Goal: Information Seeking & Learning: Compare options

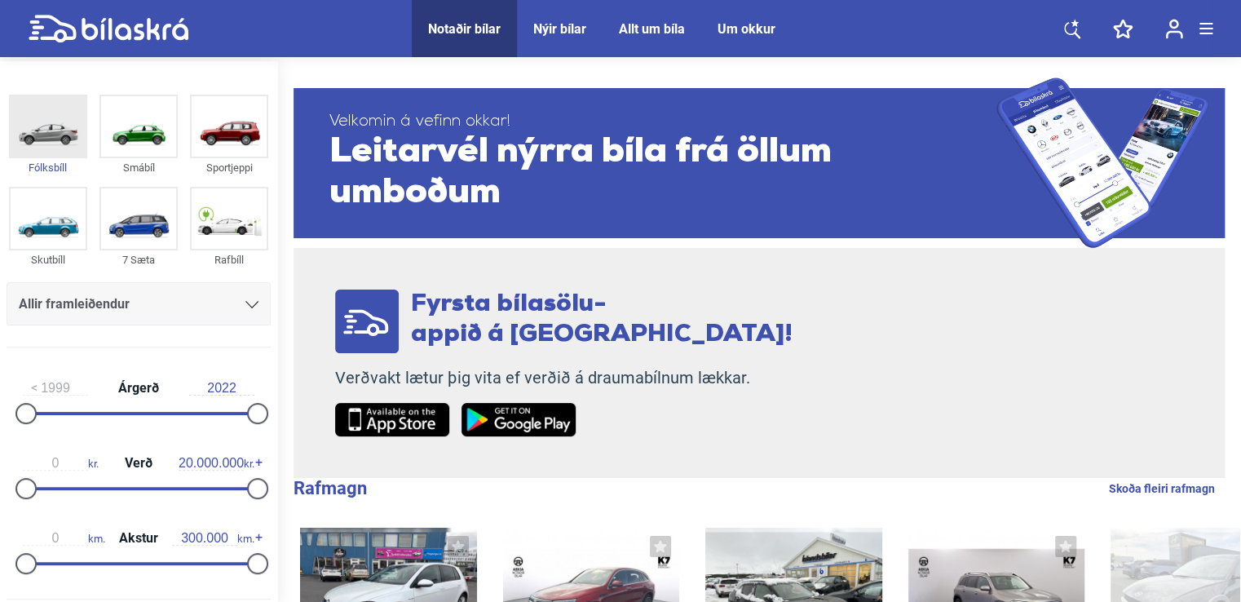
click at [46, 141] on img at bounding box center [48, 126] width 75 height 60
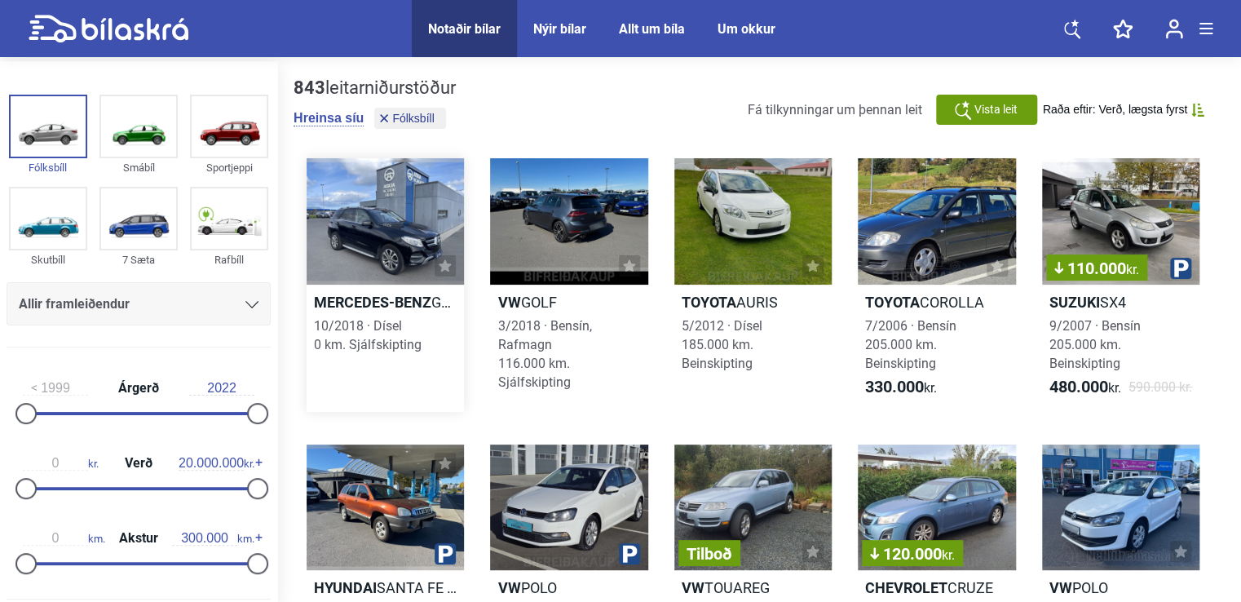
click at [360, 233] on div at bounding box center [385, 221] width 157 height 126
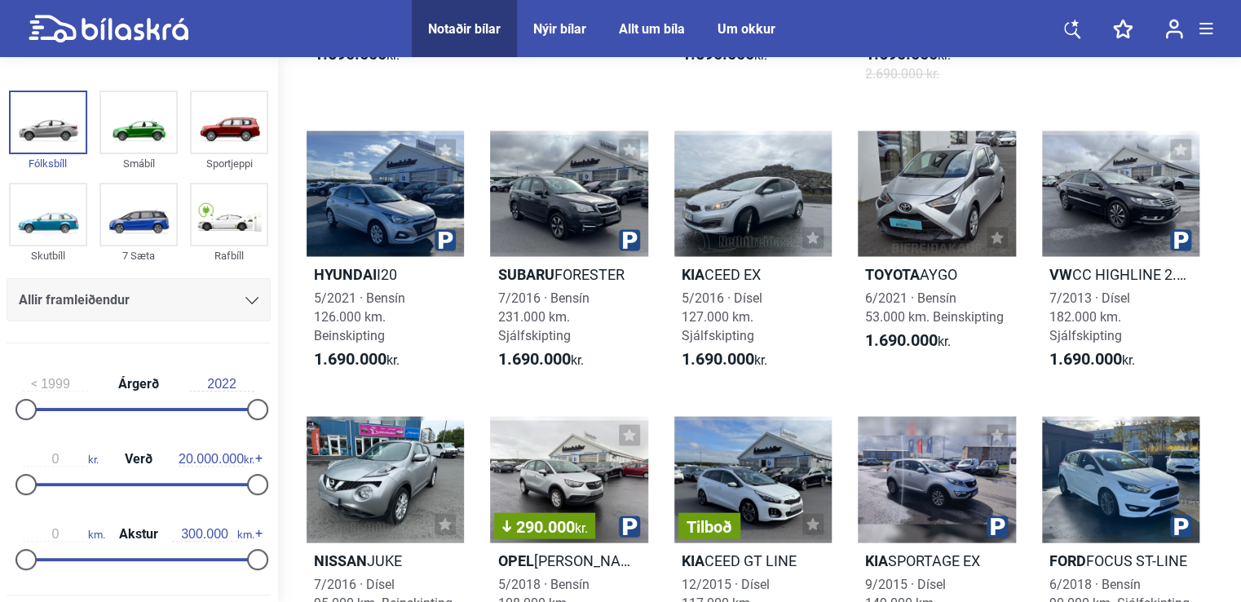
scroll to position [4568, 0]
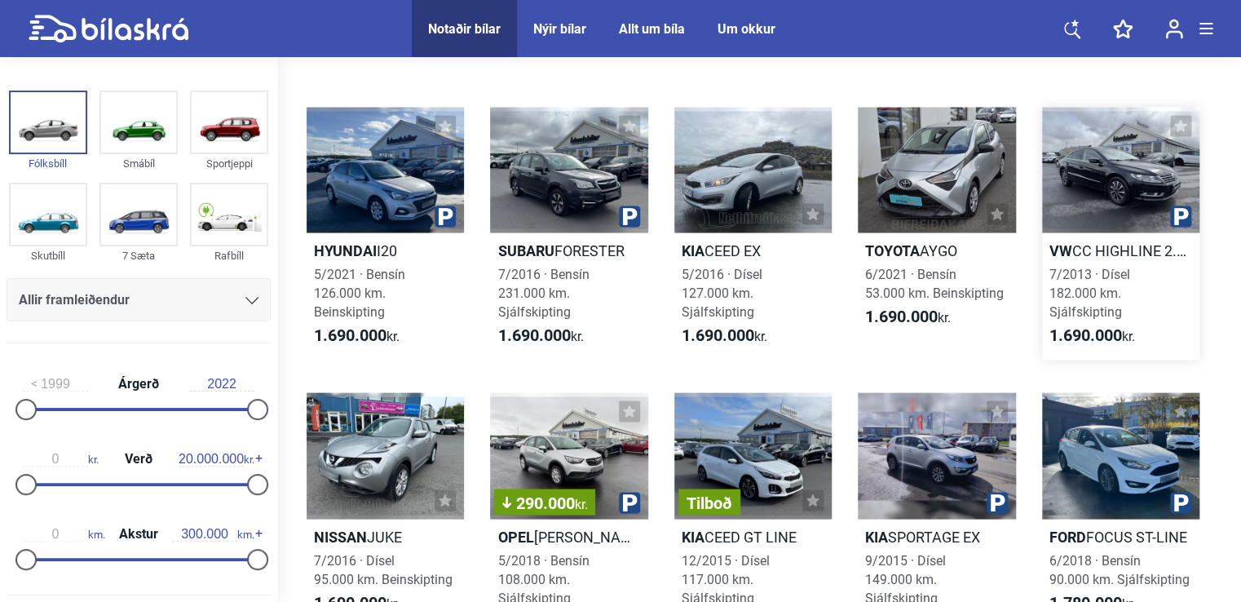
click at [1109, 158] on div at bounding box center [1120, 170] width 157 height 126
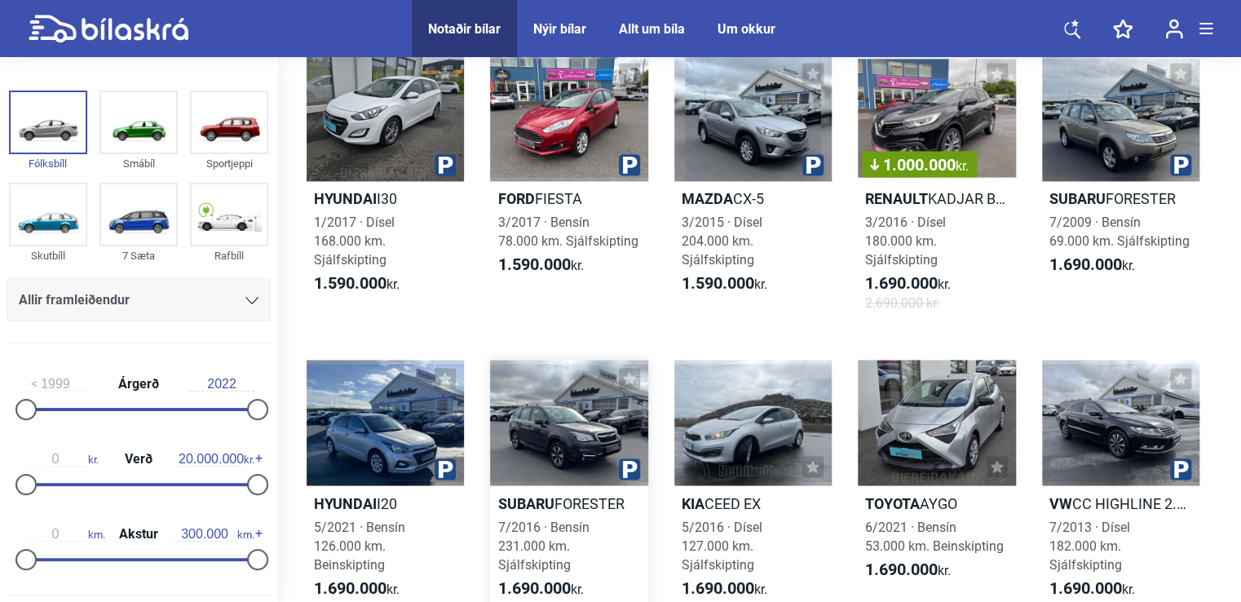
scroll to position [4568, 0]
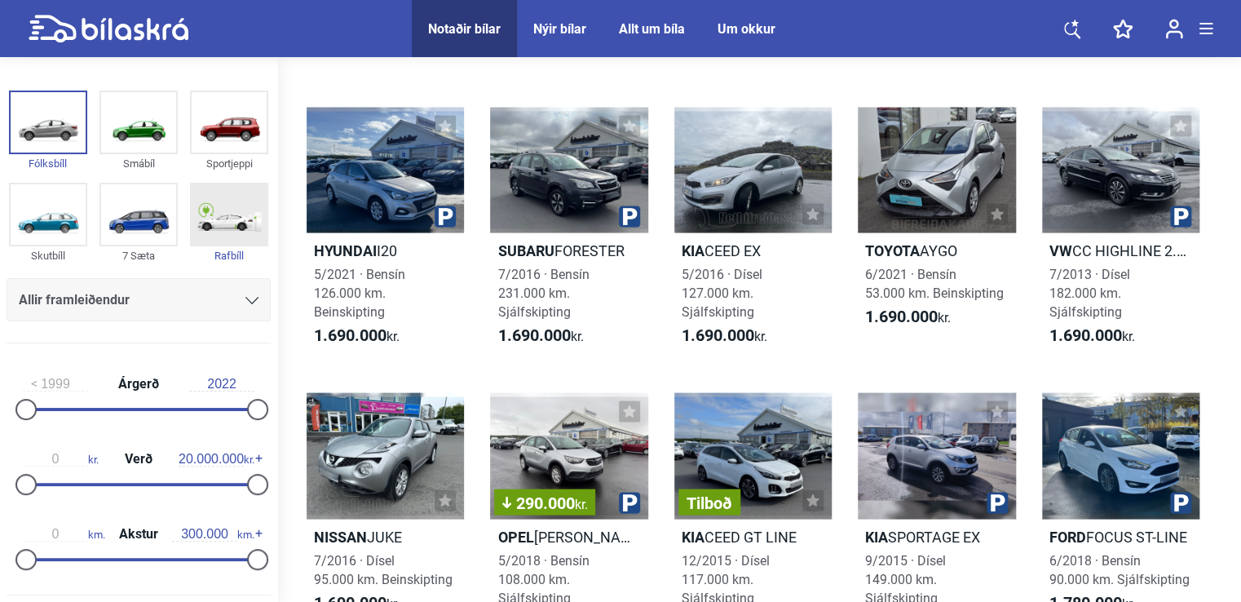
click at [223, 217] on img at bounding box center [229, 214] width 75 height 60
checkbox input "true"
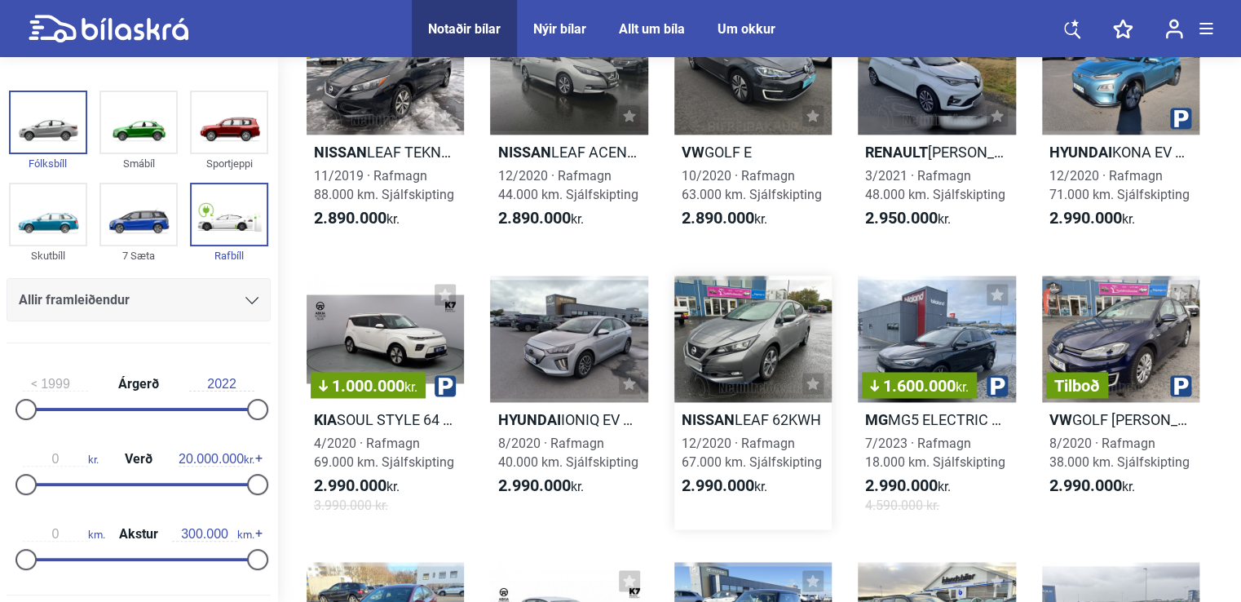
scroll to position [1060, 0]
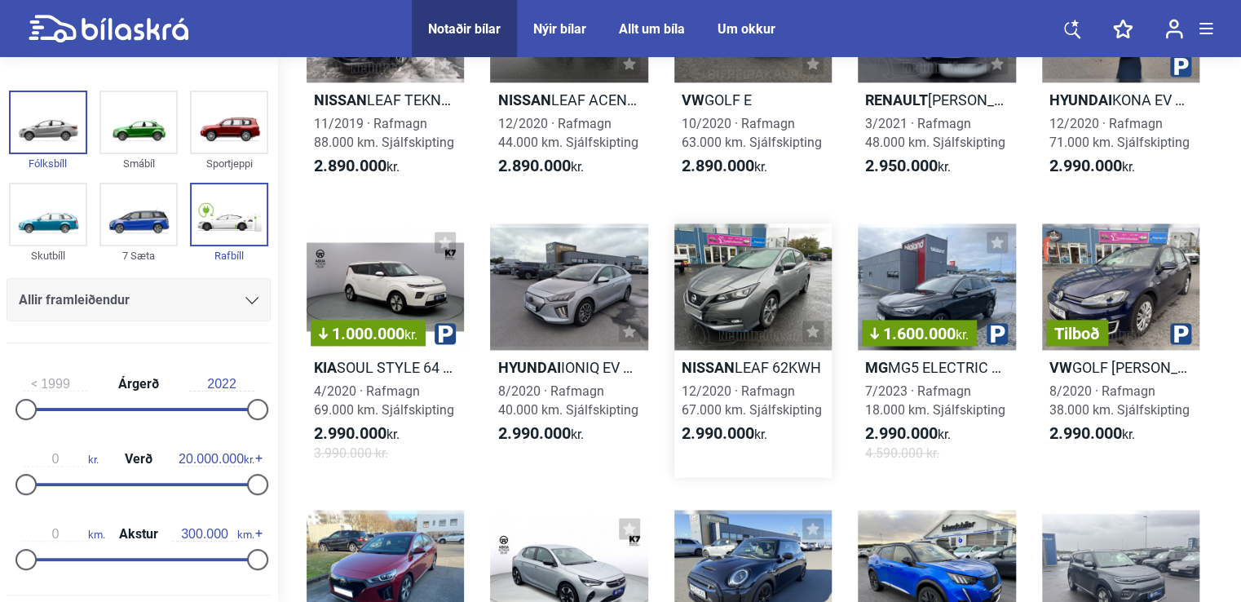
click at [731, 312] on div at bounding box center [753, 287] width 157 height 126
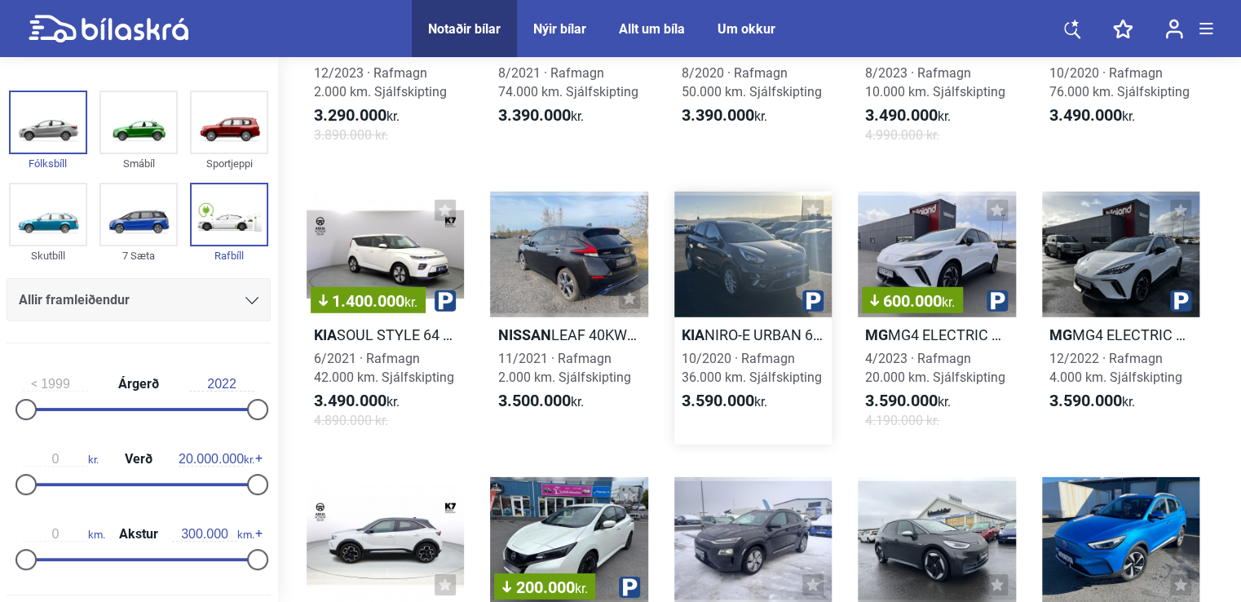
scroll to position [2264, 0]
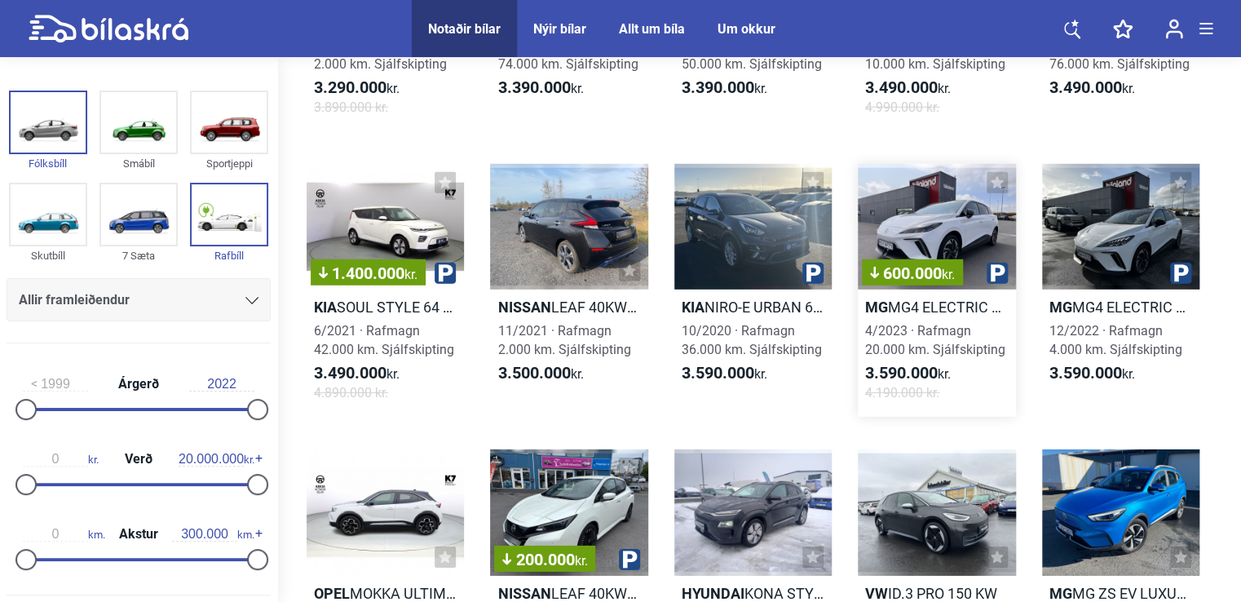
click at [936, 248] on div "600.000 kr." at bounding box center [936, 227] width 157 height 126
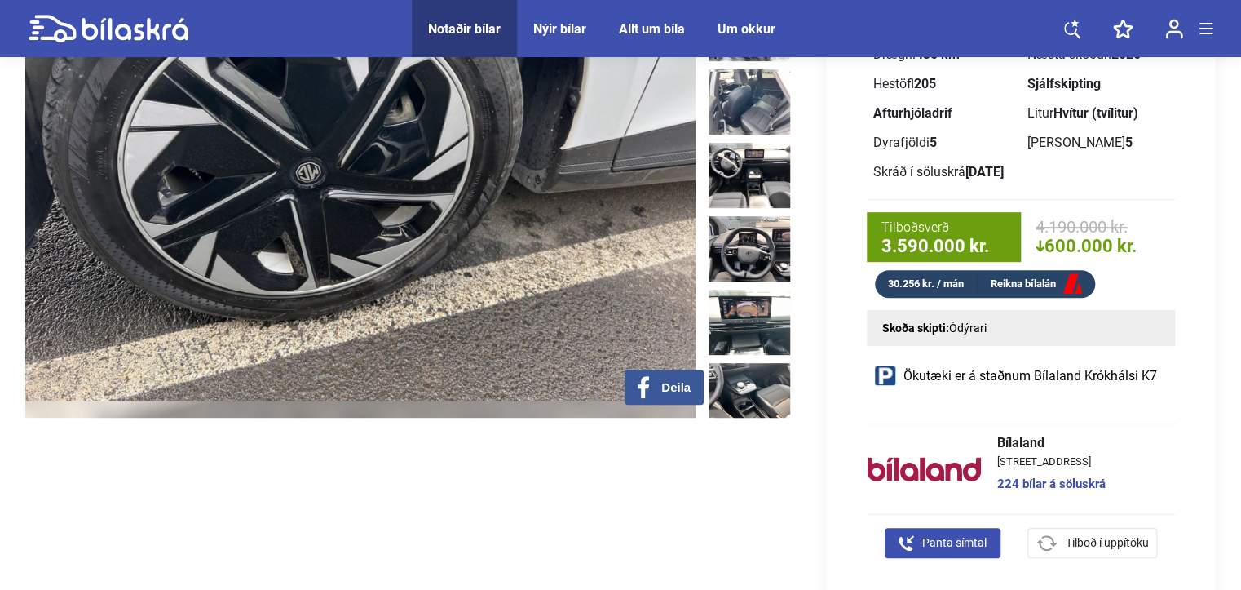
scroll to position [245, 0]
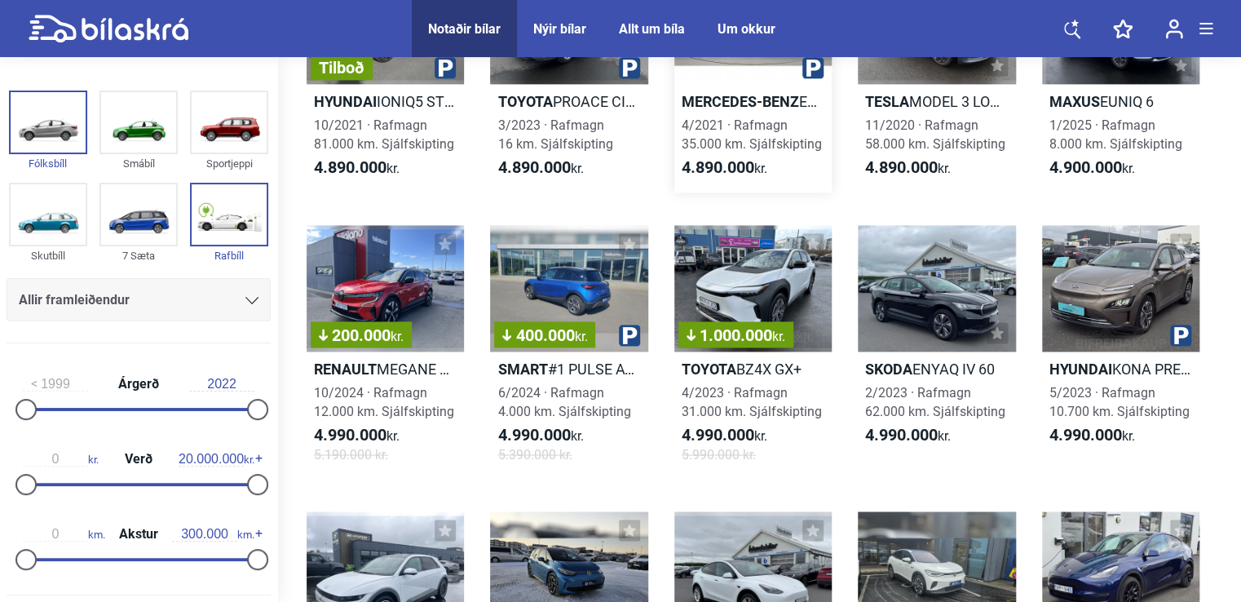
scroll to position [7322, 0]
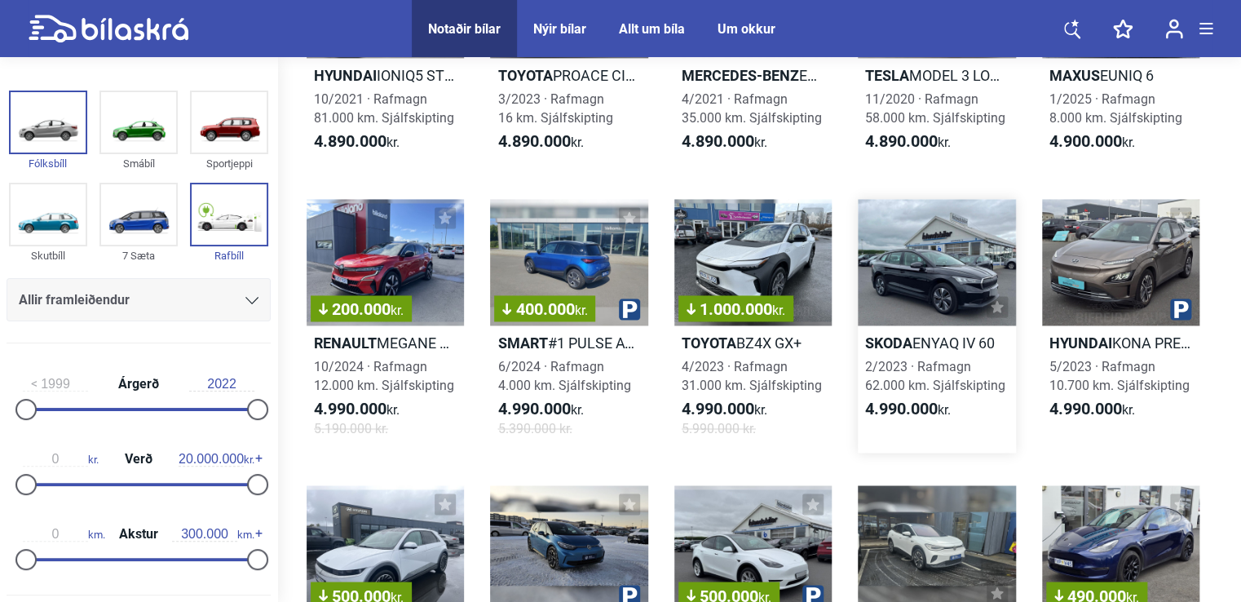
click at [927, 285] on div at bounding box center [936, 262] width 157 height 126
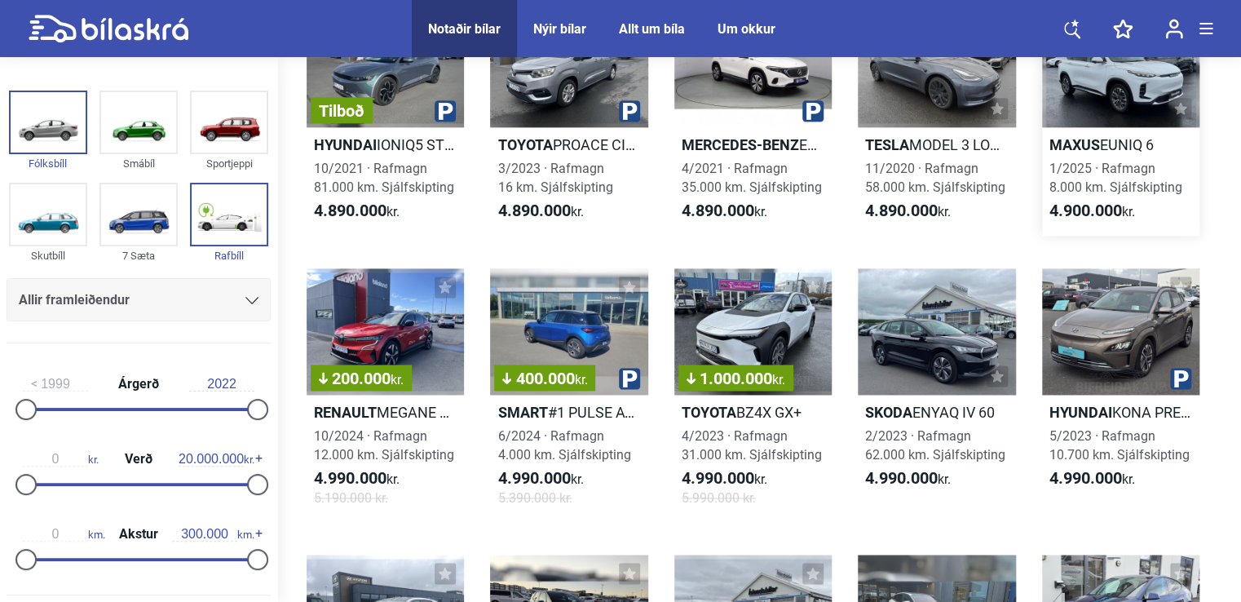
scroll to position [7322, 0]
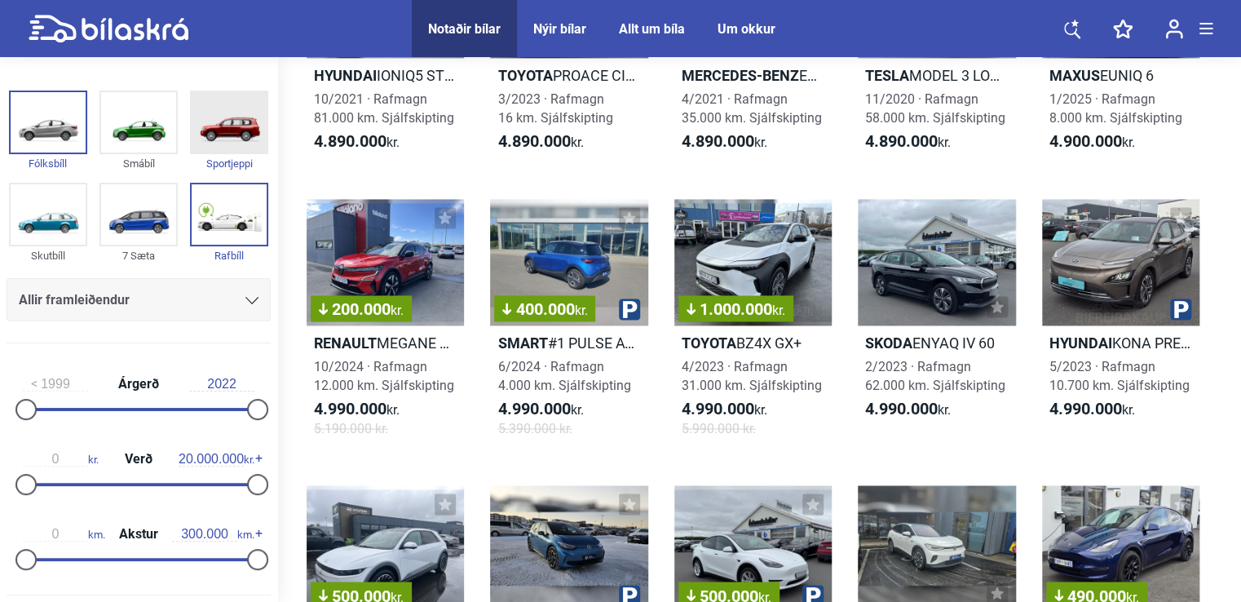
click at [226, 122] on img at bounding box center [229, 122] width 75 height 60
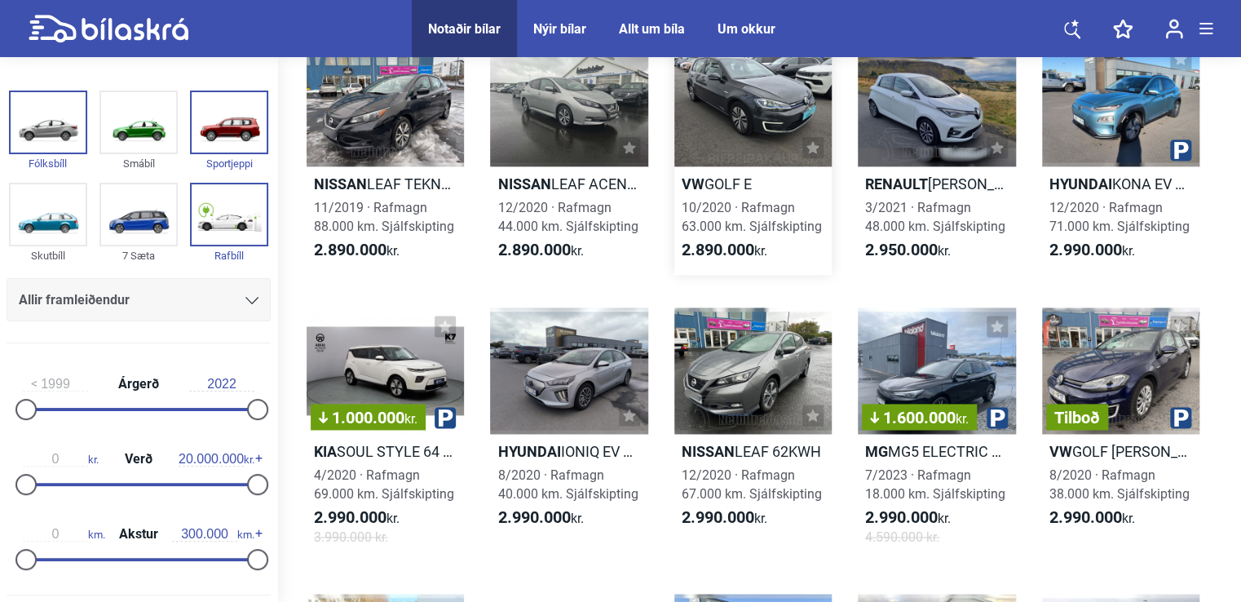
scroll to position [979, 0]
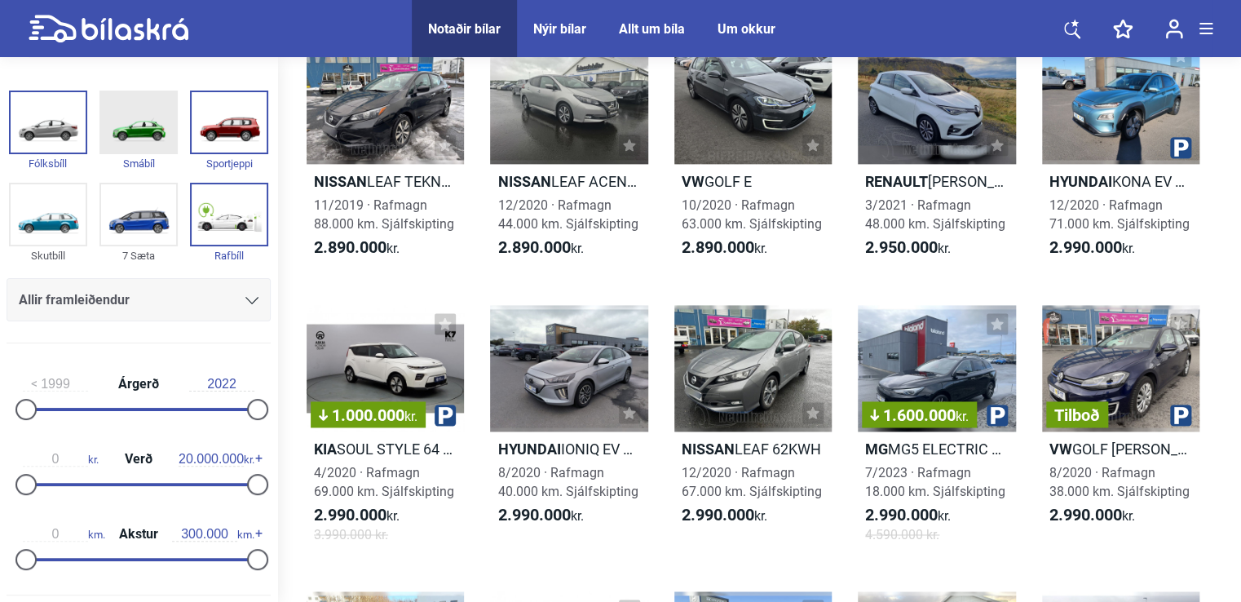
click at [117, 129] on img at bounding box center [138, 122] width 75 height 60
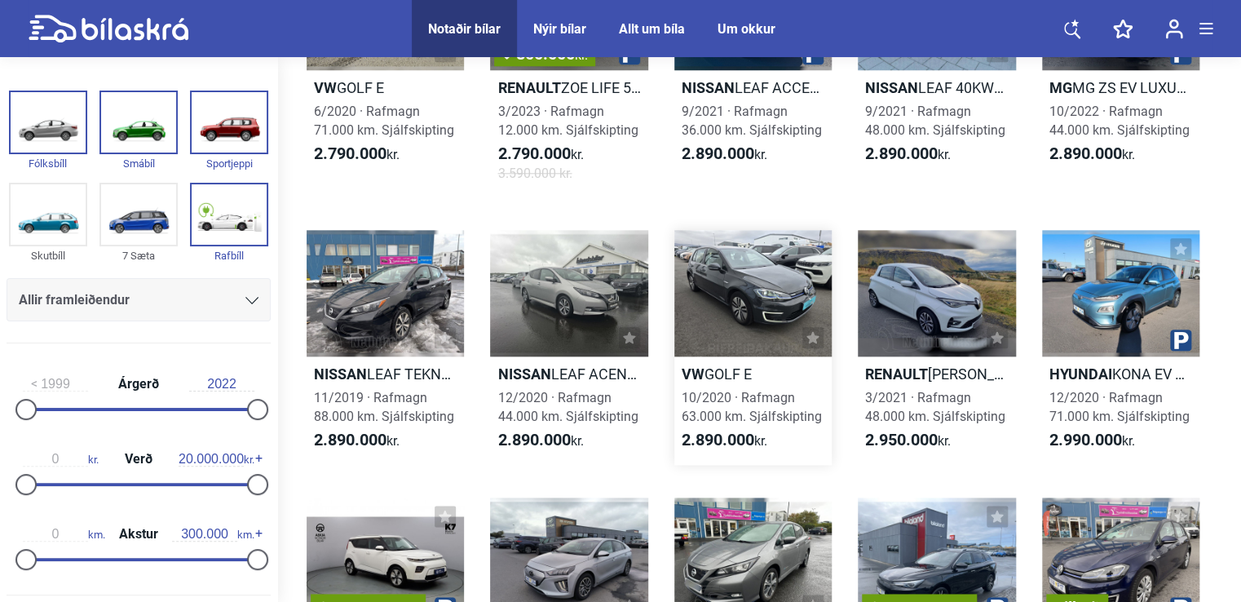
scroll to position [816, 0]
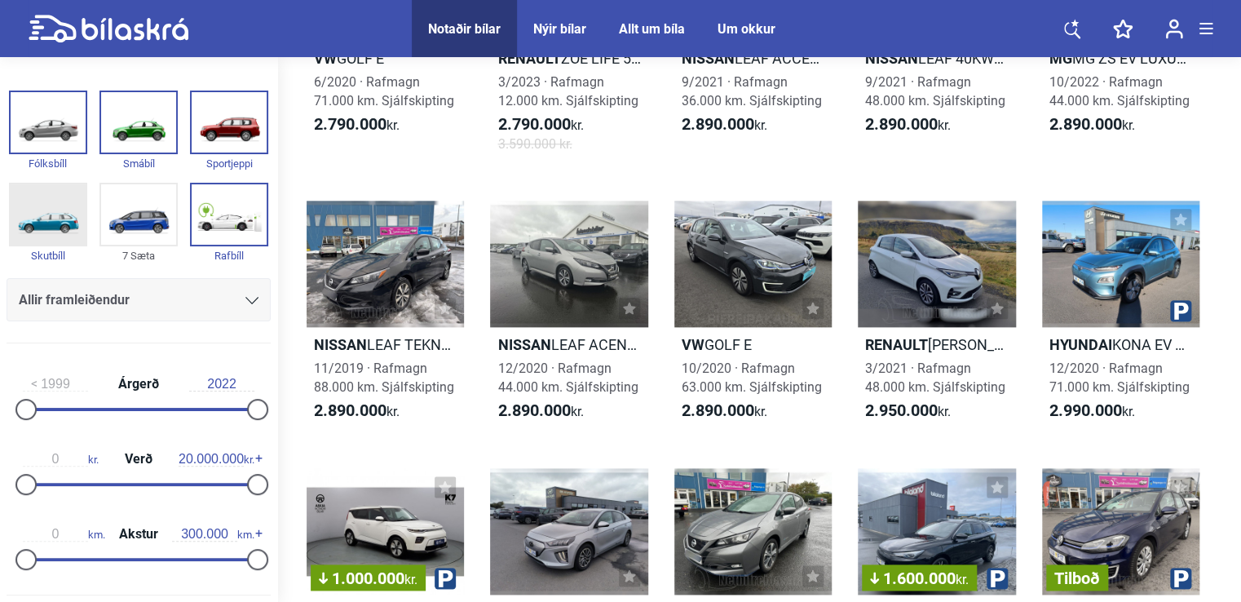
click at [46, 223] on img at bounding box center [48, 214] width 75 height 60
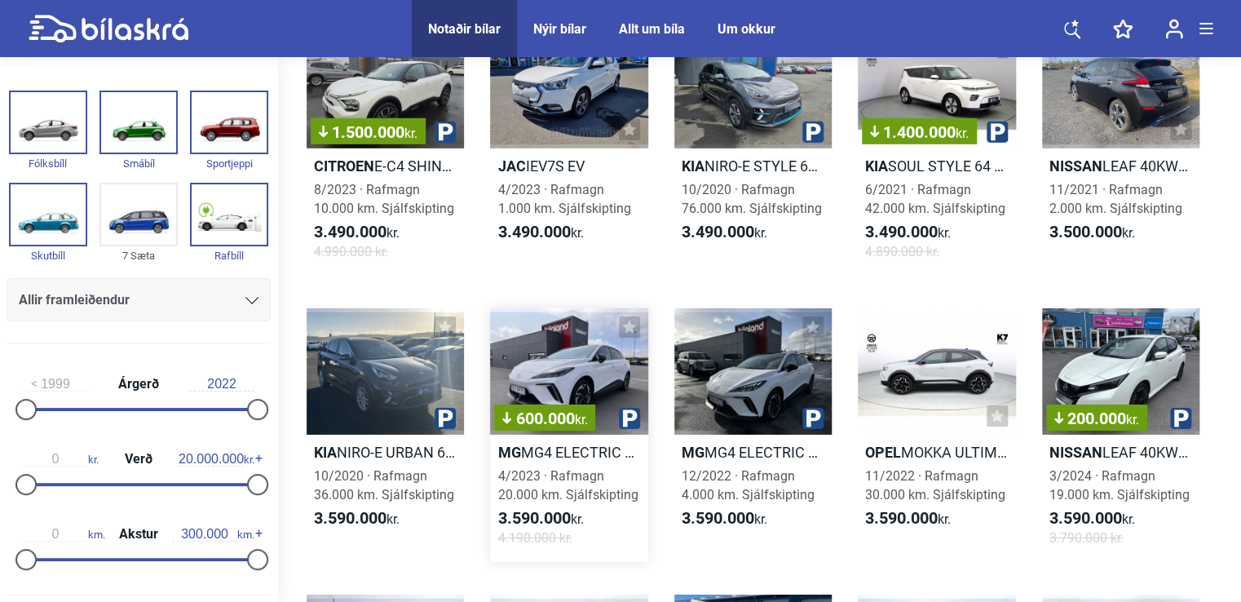
scroll to position [2529, 0]
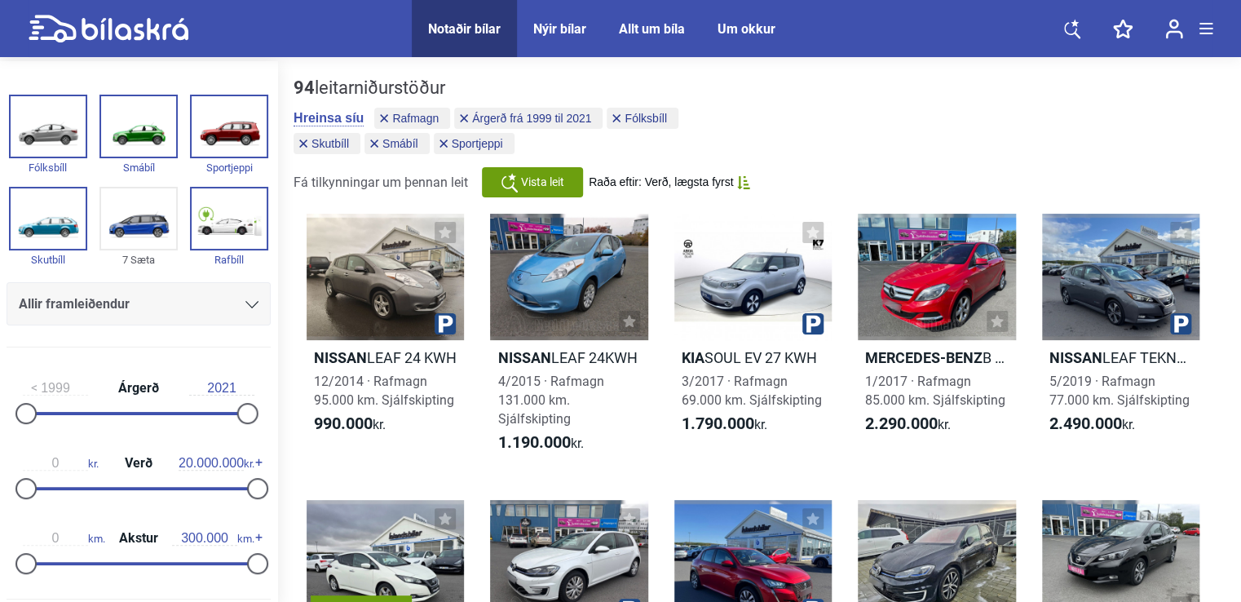
drag, startPoint x: 235, startPoint y: 409, endPoint x: 248, endPoint y: 426, distance: 21.5
click at [254, 427] on div "1999 Árgerð 2021" at bounding box center [139, 398] width 264 height 75
type input "2022"
drag, startPoint x: 237, startPoint y: 412, endPoint x: 250, endPoint y: 413, distance: 13.9
click at [250, 413] on div at bounding box center [257, 413] width 21 height 21
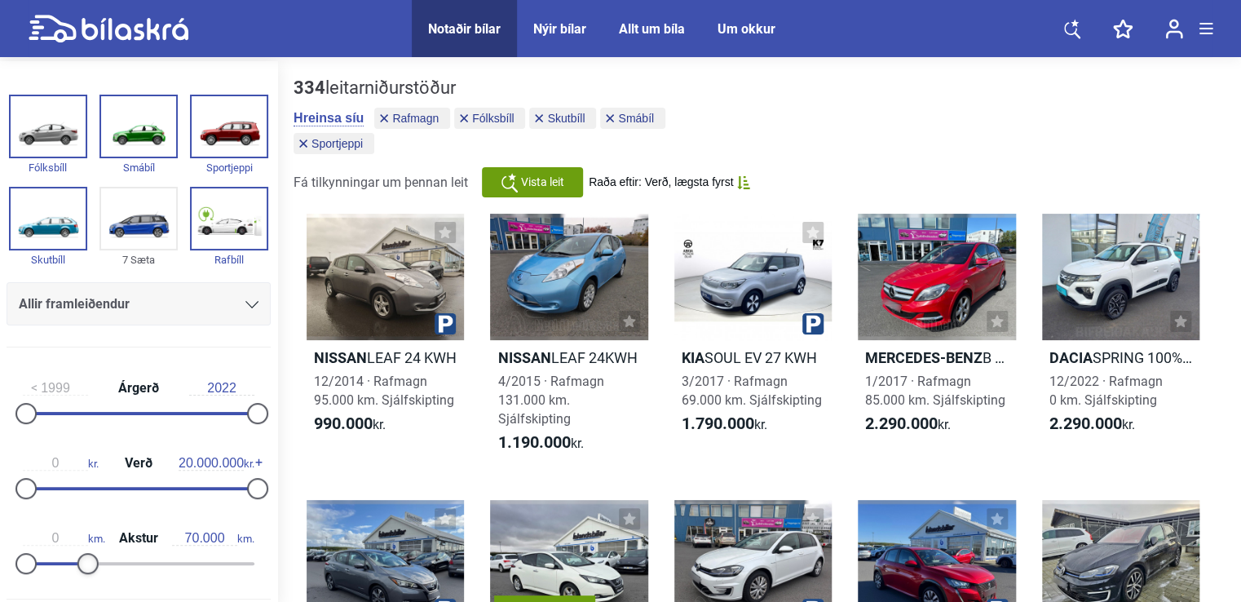
type input "60.000"
drag, startPoint x: 248, startPoint y: 560, endPoint x: 68, endPoint y: 565, distance: 180.4
click at [68, 565] on div at bounding box center [72, 563] width 21 height 21
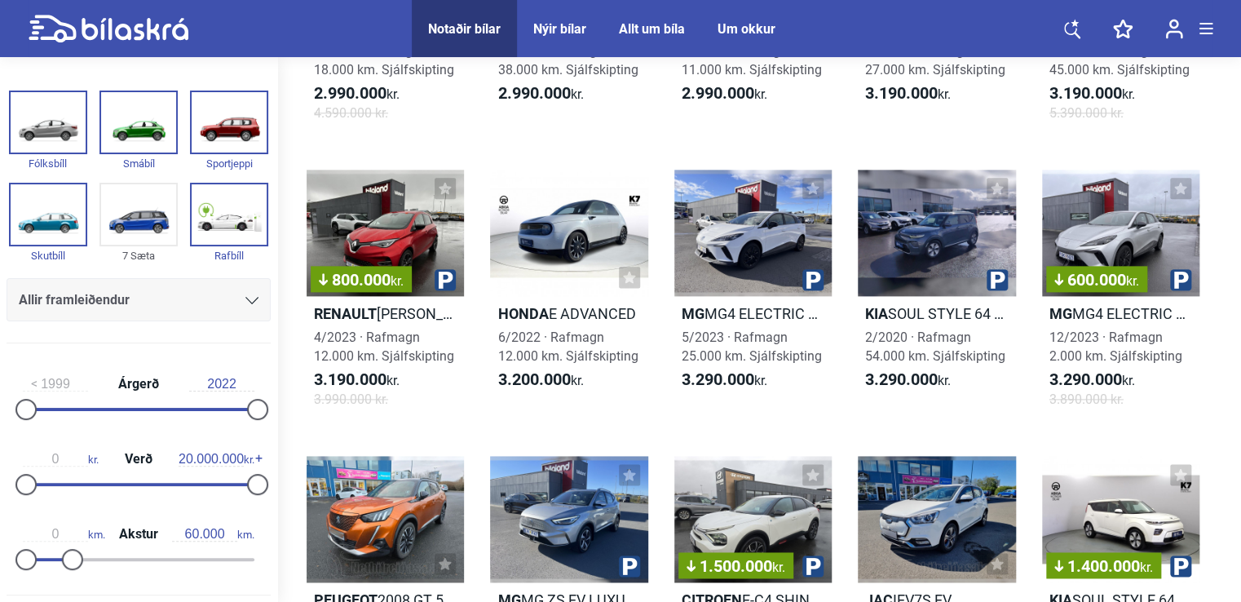
scroll to position [897, 0]
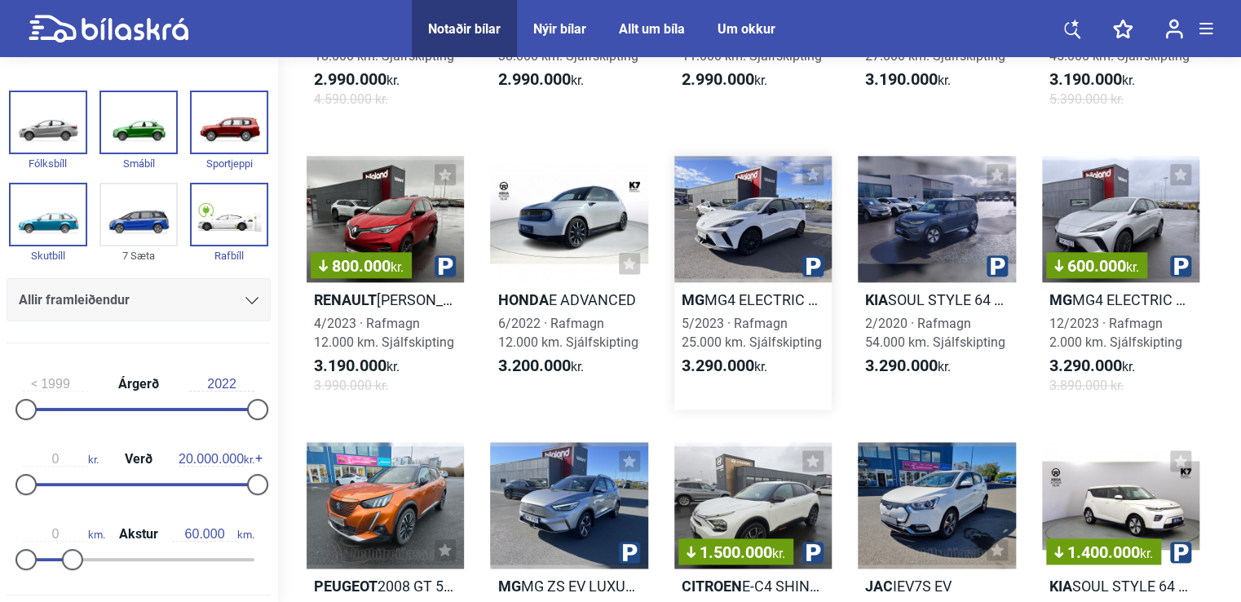
click at [719, 232] on div at bounding box center [753, 219] width 157 height 126
